Goal: Task Accomplishment & Management: Complete application form

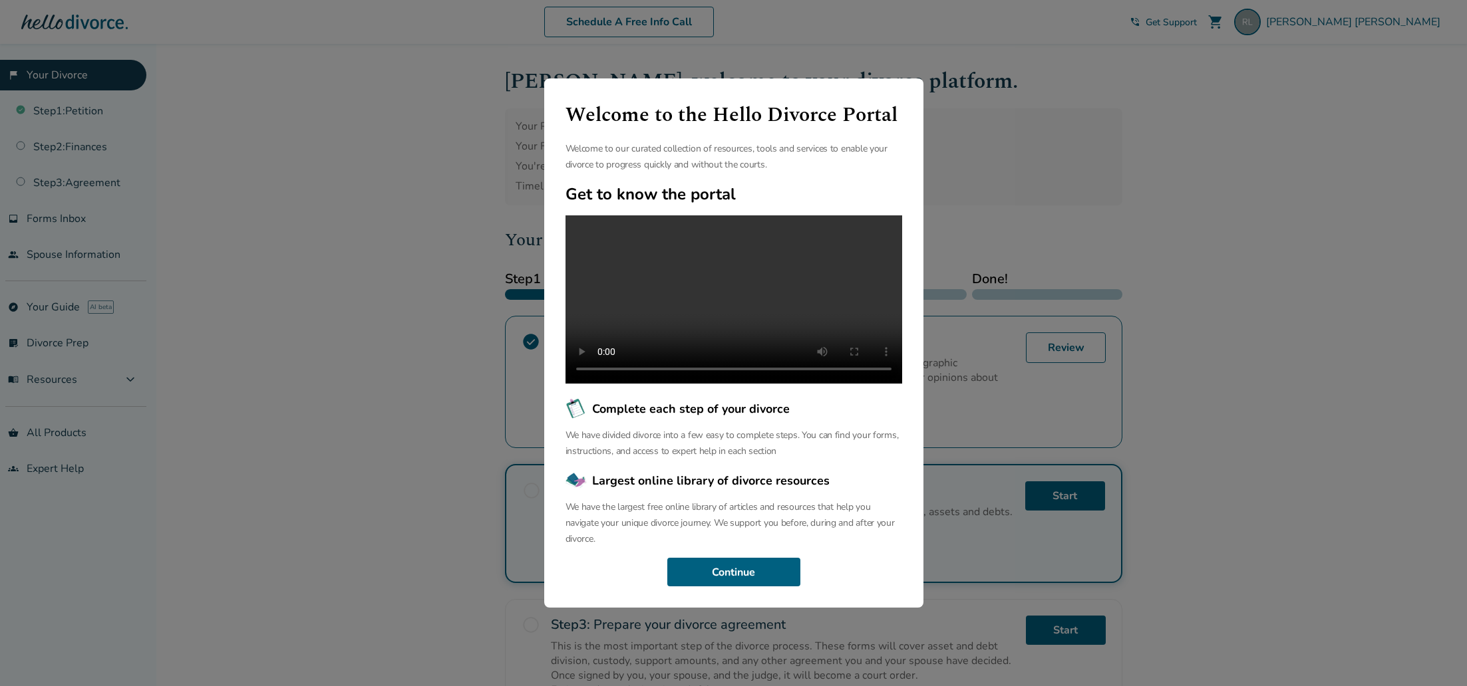
click at [433, 465] on div "Welcome to the Hello Divorce Portal Welcome to our curated collection of resour…" at bounding box center [733, 343] width 1467 height 686
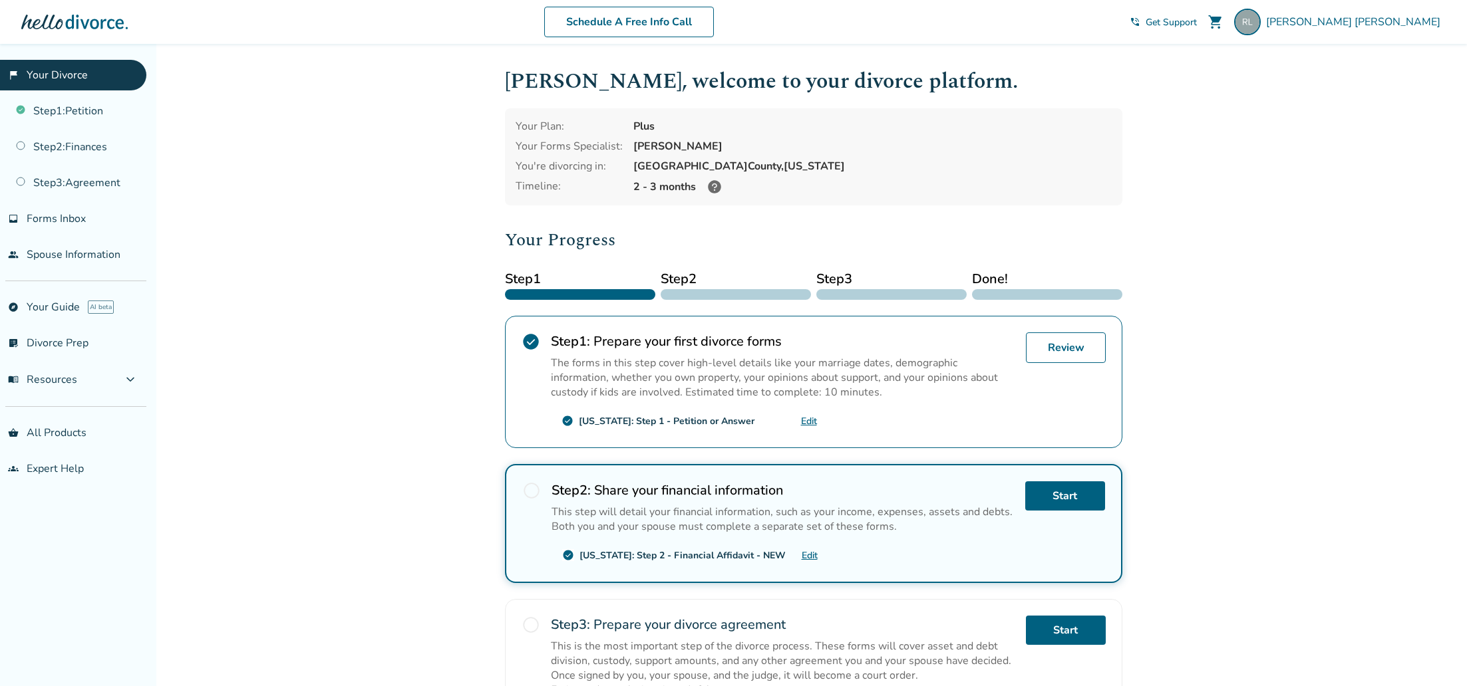
click at [384, 197] on div "Added to cart Rebecca , welcome to your divorce platform. Your Plan: Plus Your …" at bounding box center [733, 465] width 1467 height 843
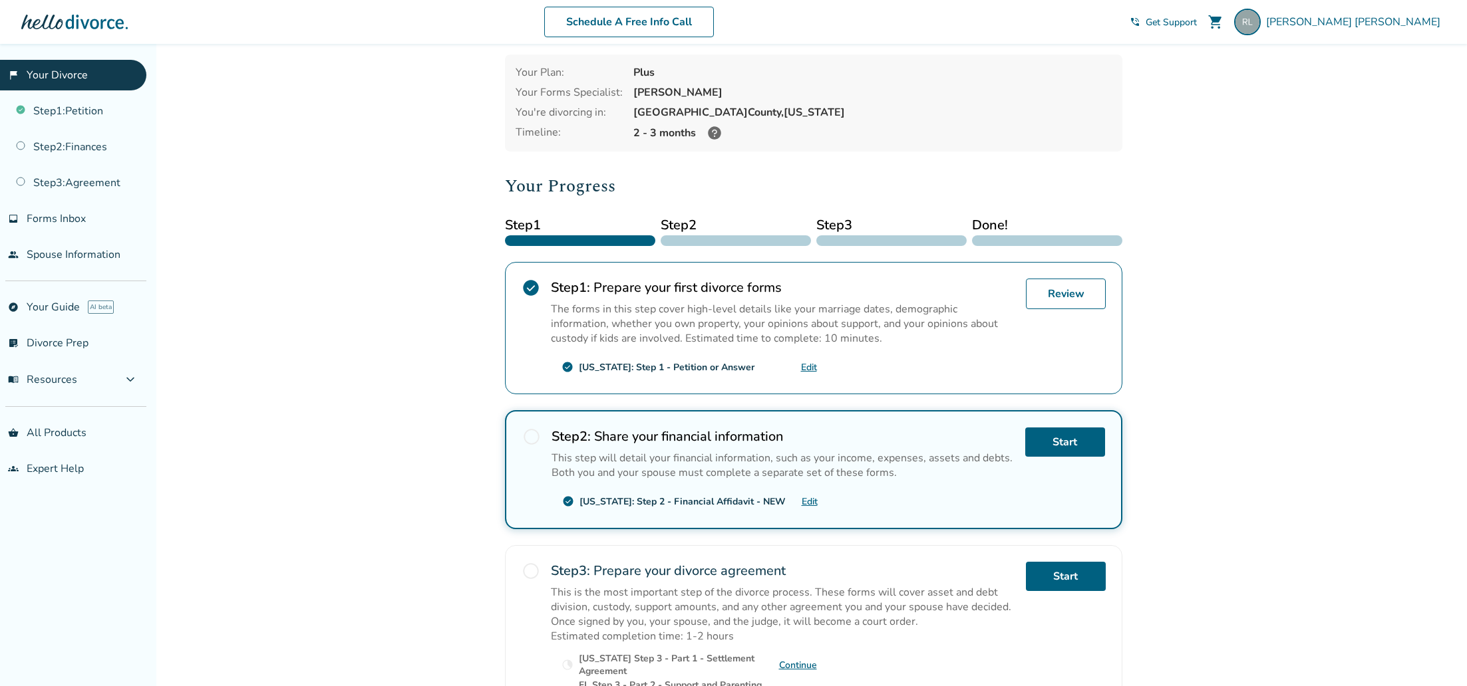
scroll to position [75, 0]
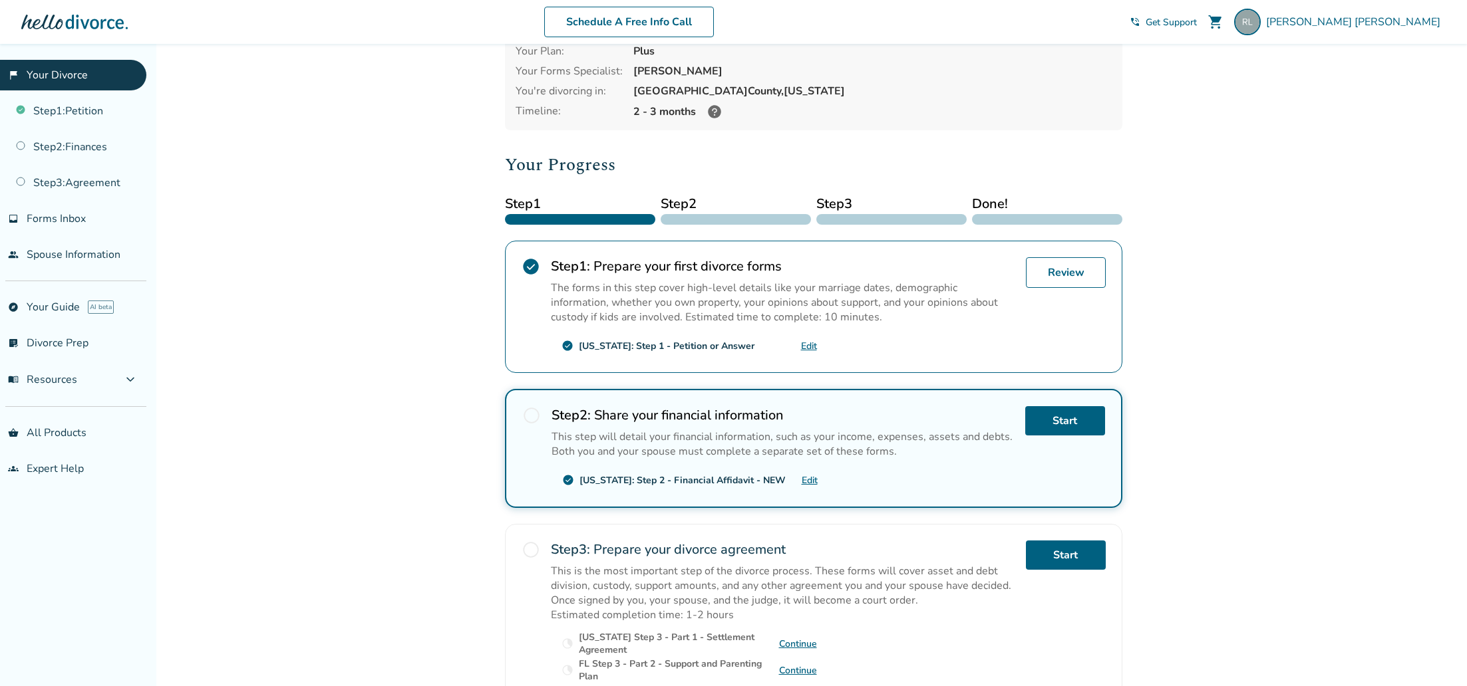
click at [802, 480] on link "Edit" at bounding box center [810, 480] width 16 height 13
click at [622, 414] on h2 "Step 2 : Share your financial information" at bounding box center [782, 415] width 463 height 18
click at [514, 411] on div "radio_button_unchecked Step 2 : Share your financial information This step will…" at bounding box center [813, 448] width 617 height 119
click at [1038, 422] on link "Start" at bounding box center [1065, 420] width 80 height 29
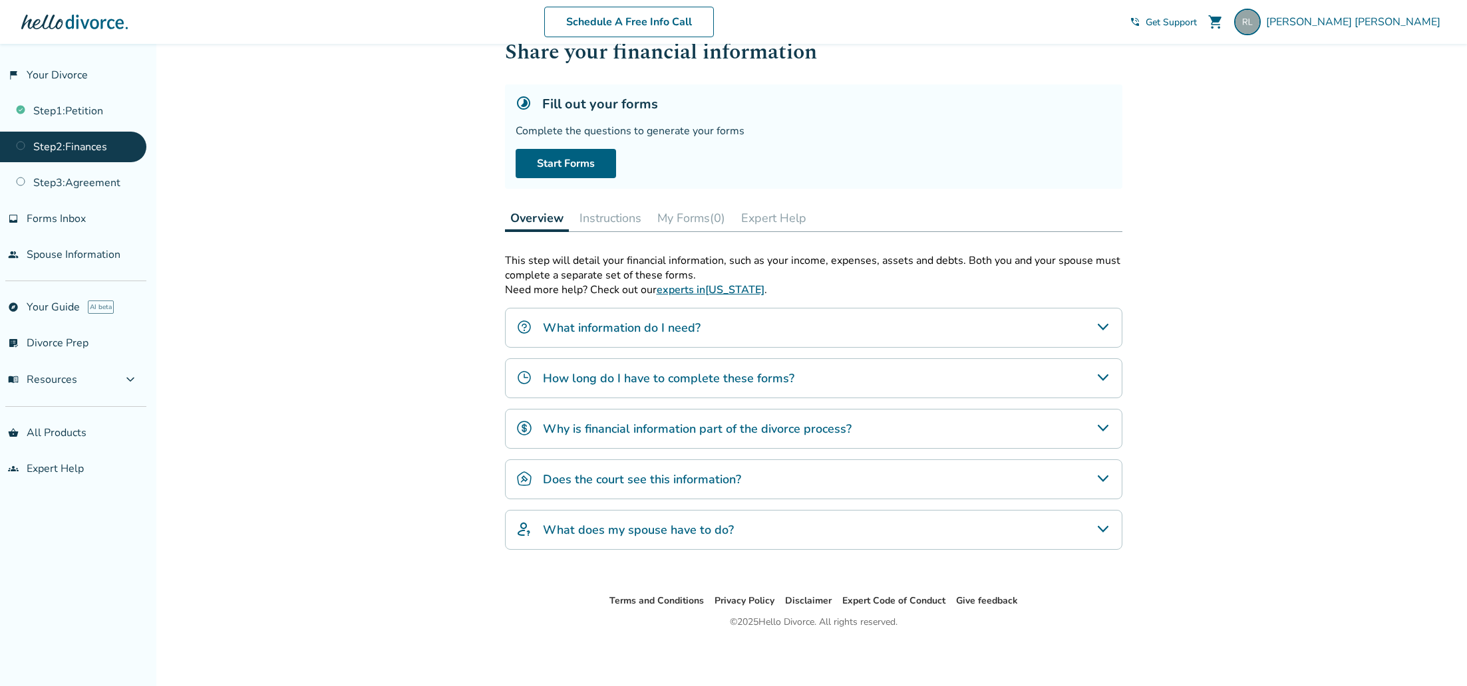
scroll to position [44, 0]
click at [704, 219] on button "My Forms (0)" at bounding box center [691, 219] width 78 height 27
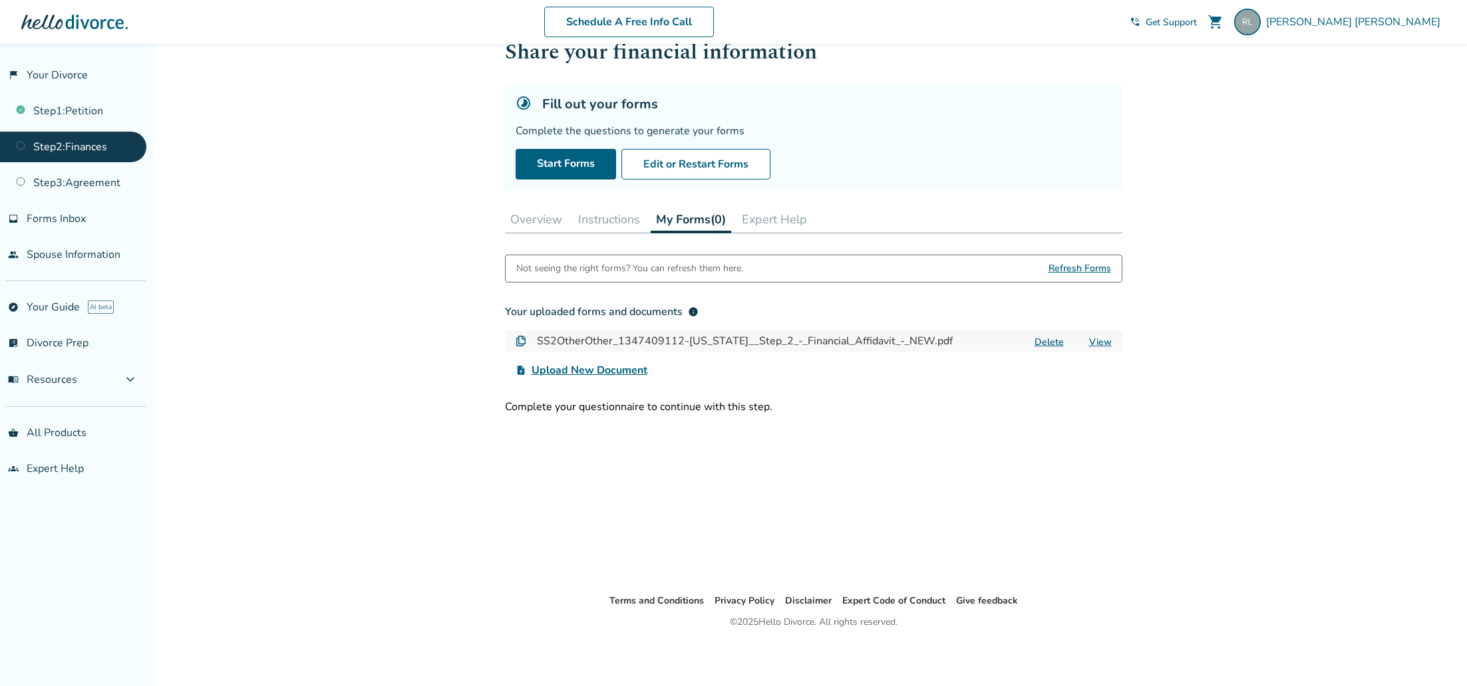
click at [1106, 341] on link "View" at bounding box center [1100, 342] width 23 height 13
click at [1075, 263] on span "Refresh Forms" at bounding box center [1079, 268] width 63 height 27
click at [720, 158] on button "Edit or Restart Forms" at bounding box center [695, 164] width 149 height 31
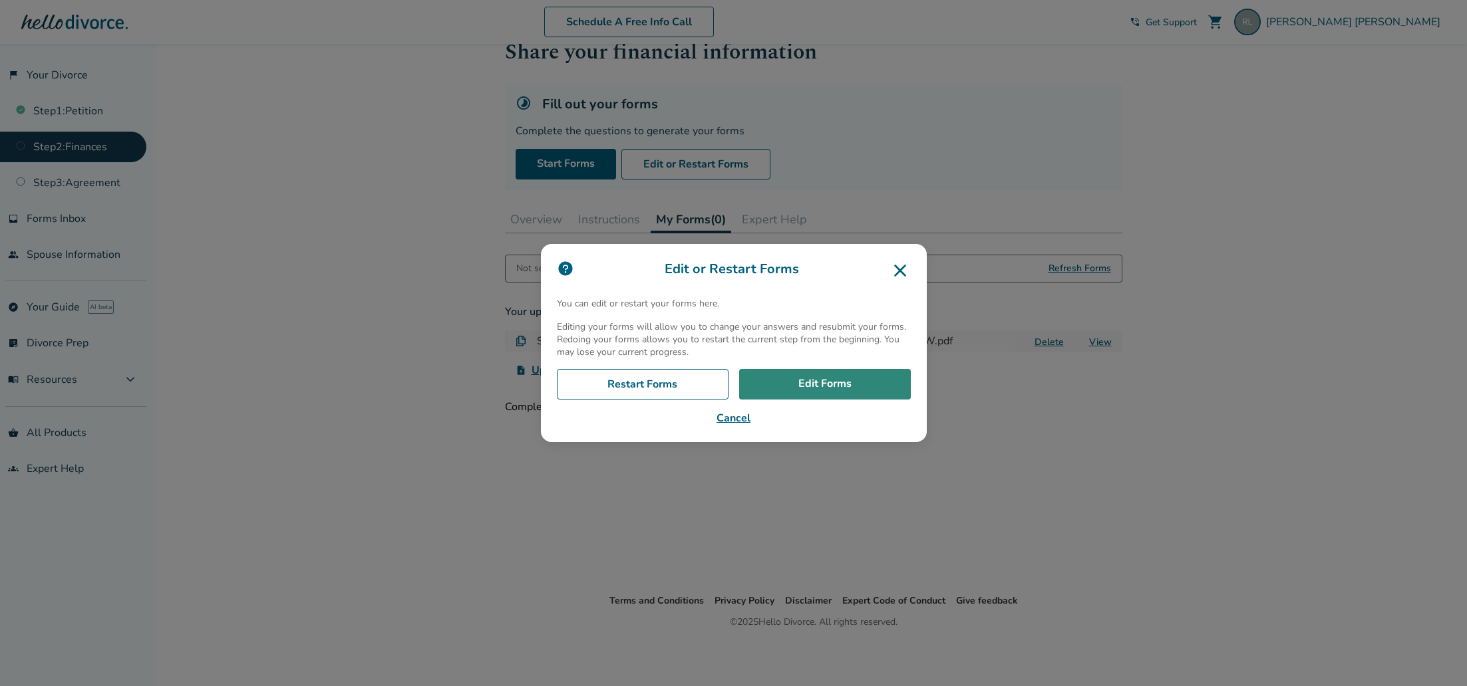
click at [802, 384] on link "Edit Forms" at bounding box center [825, 384] width 172 height 31
